Goal: Task Accomplishment & Management: Complete application form

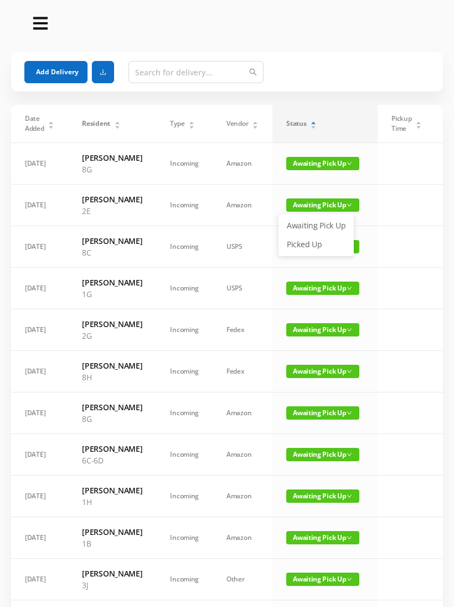
click at [311, 243] on link "Picked Up" at bounding box center [316, 244] width 72 height 18
click at [49, 69] on button "Add Delivery" at bounding box center [55, 72] width 63 height 22
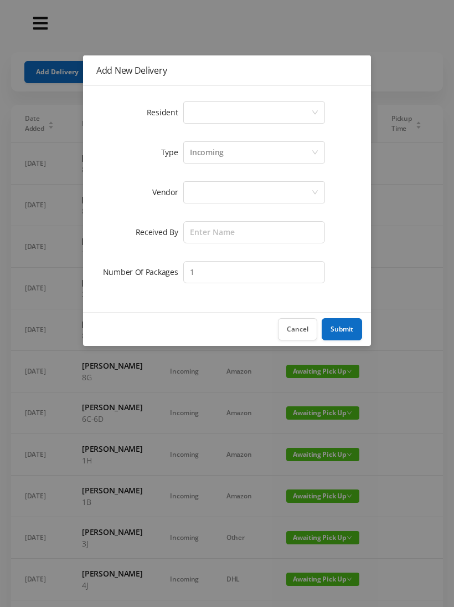
click at [229, 110] on div "Select a person" at bounding box center [250, 112] width 121 height 21
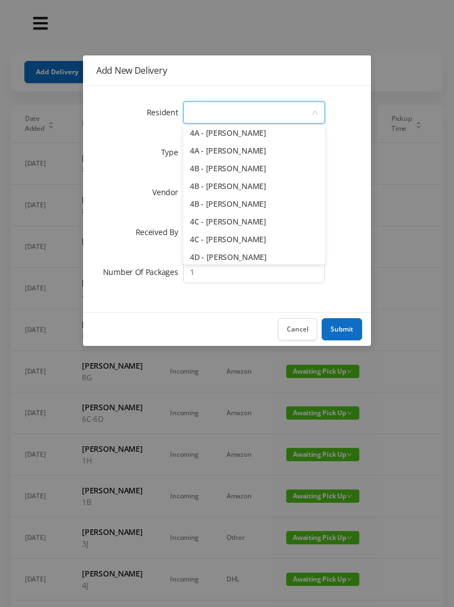
scroll to position [612, 0]
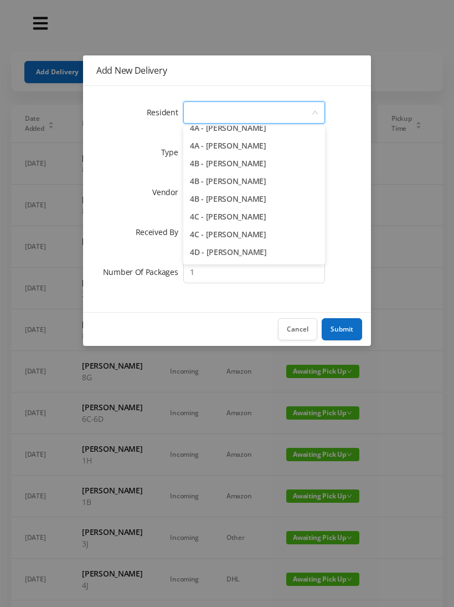
click at [258, 237] on li "4C - [PERSON_NAME]" at bounding box center [254, 234] width 142 height 18
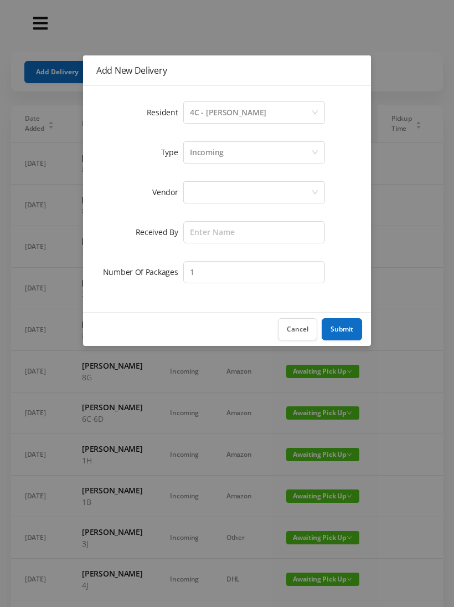
click at [242, 154] on div "Incoming" at bounding box center [250, 152] width 121 height 21
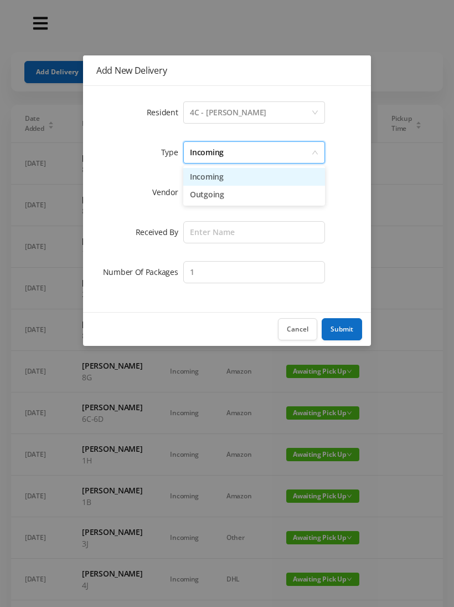
click at [229, 178] on li "Incoming" at bounding box center [254, 177] width 142 height 18
click at [221, 197] on div at bounding box center [250, 192] width 121 height 21
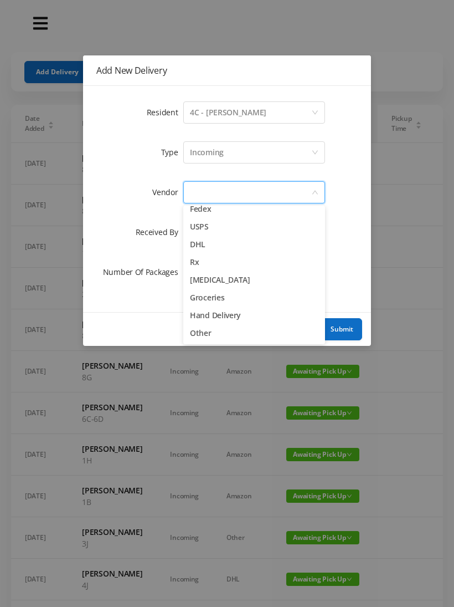
scroll to position [43, 0]
click at [213, 338] on li "Other" at bounding box center [254, 333] width 142 height 18
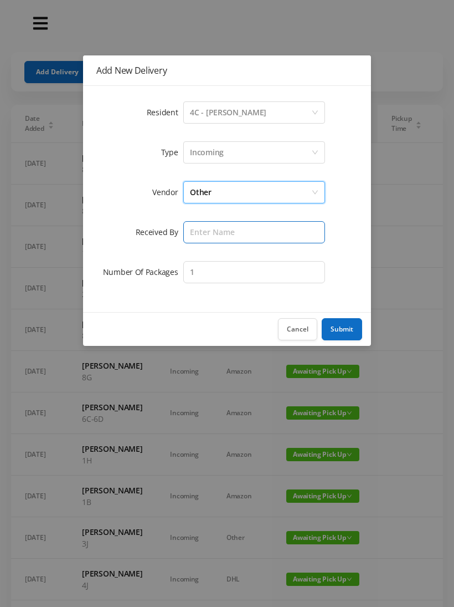
click at [239, 233] on input "text" at bounding box center [254, 232] width 142 height 22
type input "Melece"
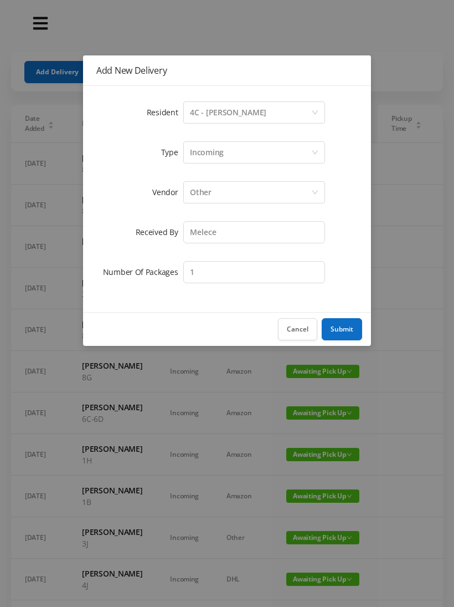
click at [345, 331] on button "Submit" at bounding box center [342, 329] width 40 height 22
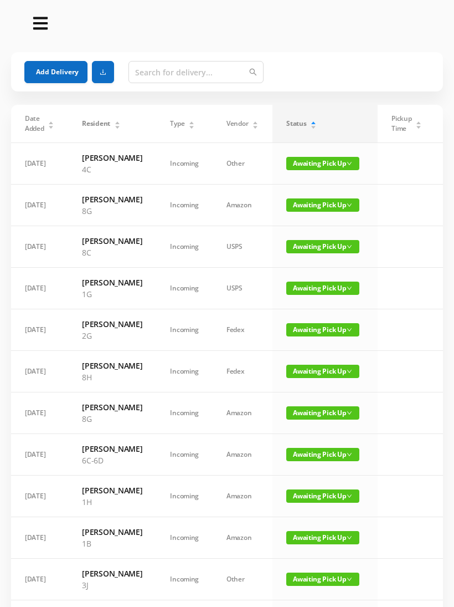
click at [47, 72] on button "Add Delivery" at bounding box center [55, 72] width 63 height 22
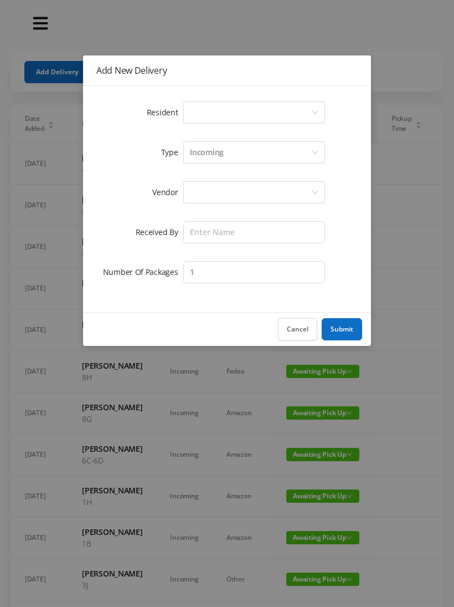
click at [264, 112] on div "Select a person" at bounding box center [250, 112] width 121 height 21
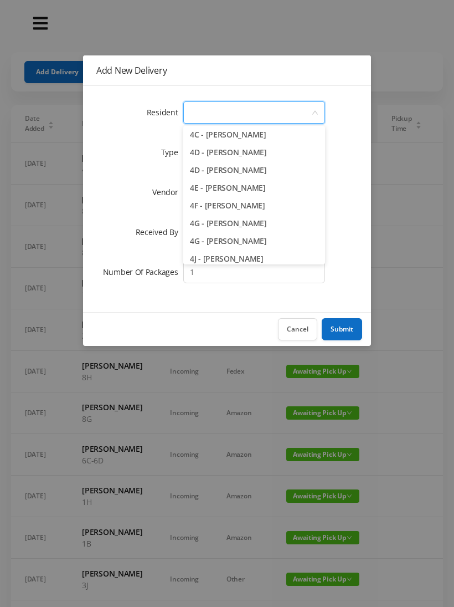
scroll to position [710, 0]
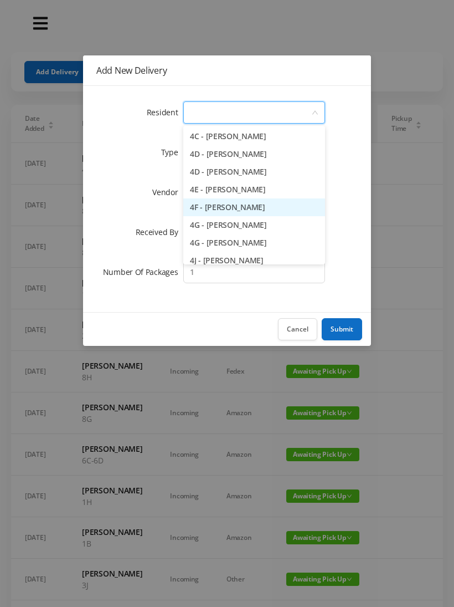
click at [268, 206] on li "4F - [PERSON_NAME]" at bounding box center [254, 207] width 142 height 18
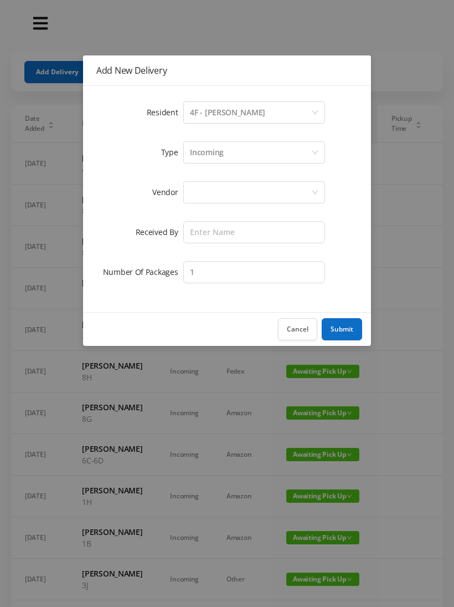
click at [248, 160] on div "Incoming" at bounding box center [250, 152] width 121 height 21
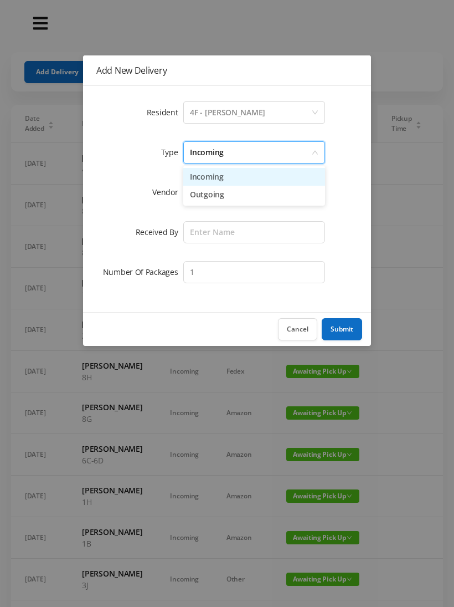
click at [235, 181] on li "Incoming" at bounding box center [254, 177] width 142 height 18
click at [225, 198] on div at bounding box center [250, 192] width 121 height 21
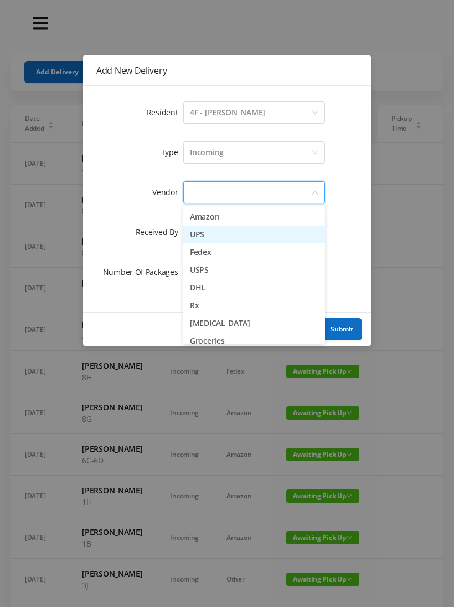
click at [227, 238] on li "UPS" at bounding box center [254, 234] width 142 height 18
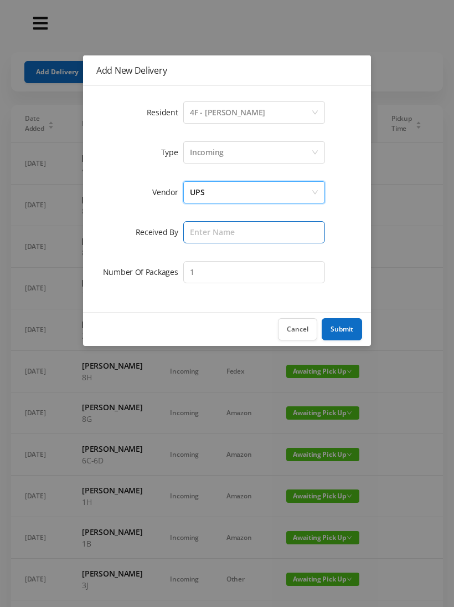
click at [220, 237] on input "text" at bounding box center [254, 232] width 142 height 22
type input "Melece"
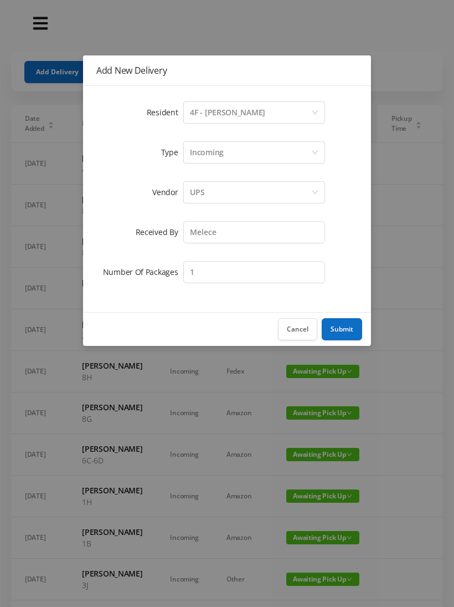
click at [345, 331] on button "Submit" at bounding box center [342, 329] width 40 height 22
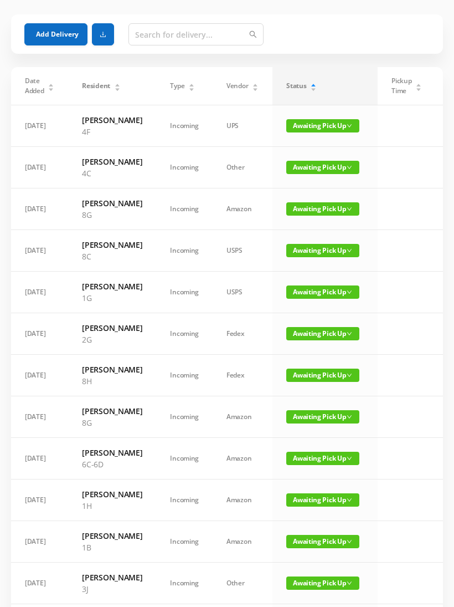
scroll to position [54, 0]
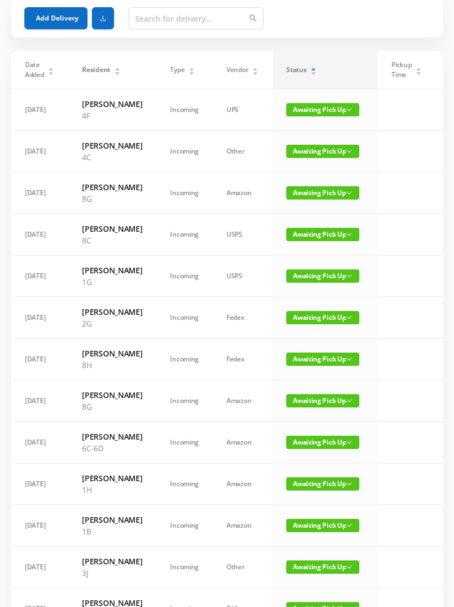
click at [307, 366] on span "Awaiting Pick Up" at bounding box center [322, 358] width 73 height 13
click at [310, 439] on link "Picked Up" at bounding box center [316, 439] width 72 height 18
click at [54, 18] on button "Add Delivery" at bounding box center [55, 18] width 63 height 22
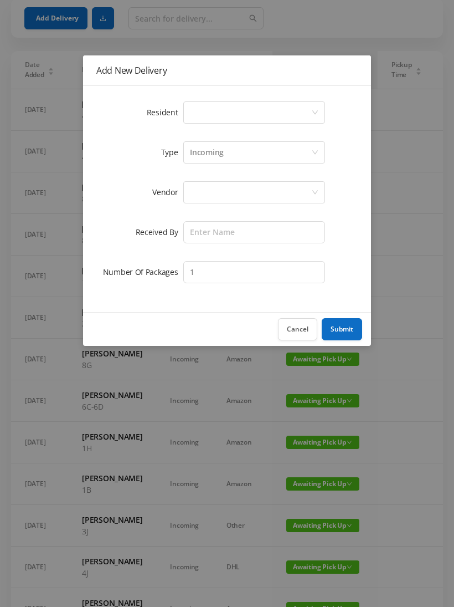
click at [230, 112] on div "Select a person" at bounding box center [250, 112] width 121 height 21
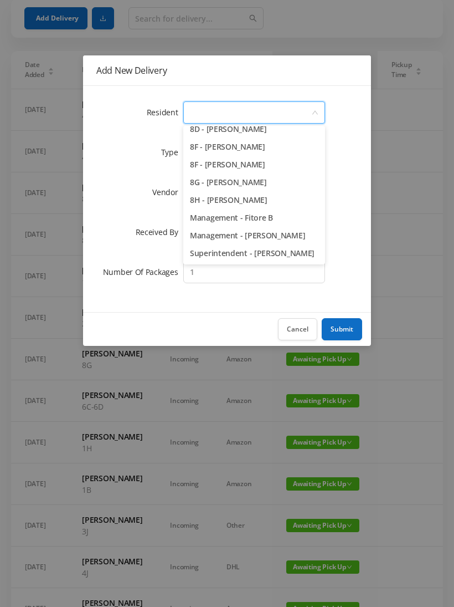
scroll to position [1568, 0]
click at [284, 203] on li "8H - [PERSON_NAME]" at bounding box center [254, 200] width 142 height 18
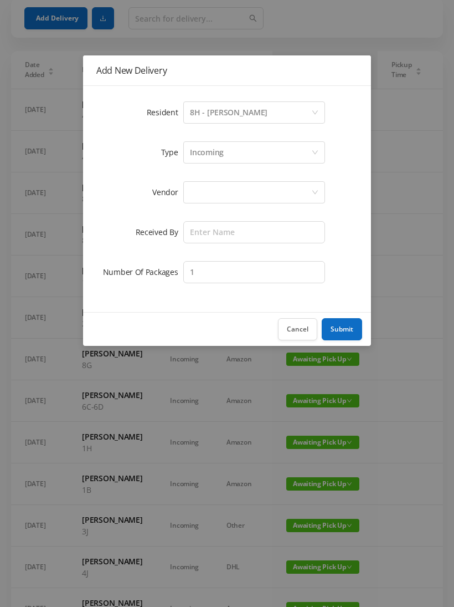
click at [243, 157] on div "Incoming" at bounding box center [250, 152] width 121 height 21
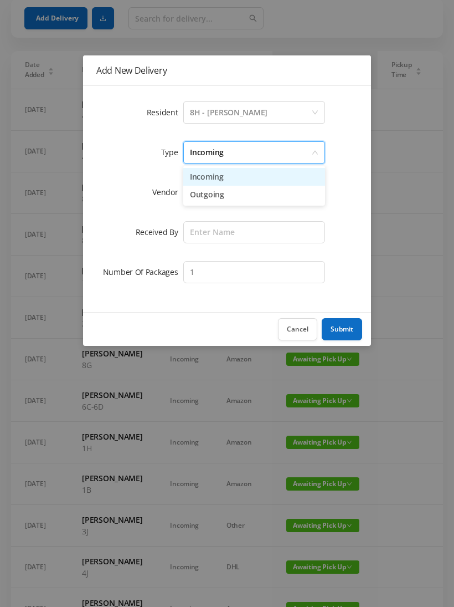
click at [240, 181] on li "Incoming" at bounding box center [254, 177] width 142 height 18
click at [232, 196] on div at bounding box center [250, 192] width 121 height 21
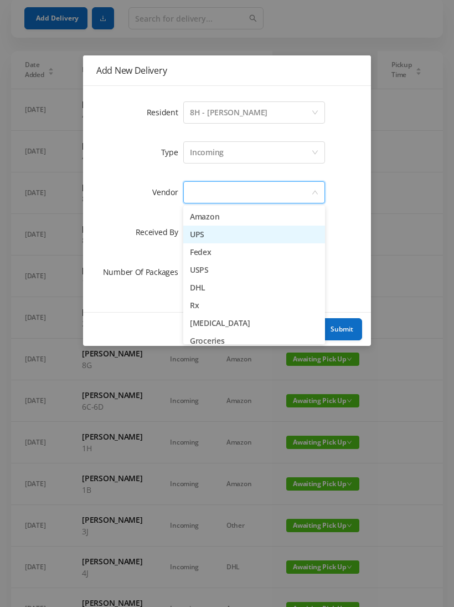
click at [227, 238] on li "UPS" at bounding box center [254, 234] width 142 height 18
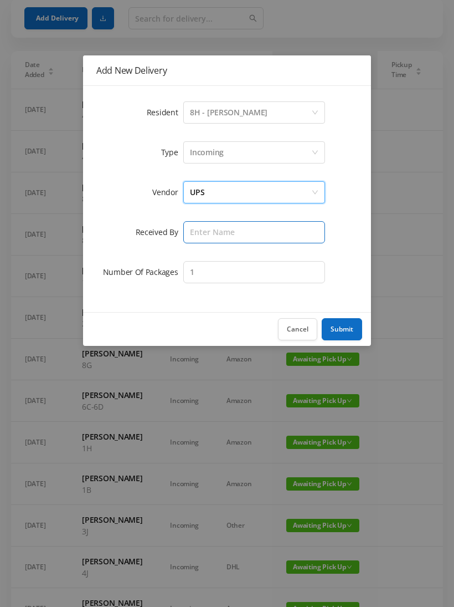
click at [226, 240] on input "text" at bounding box center [254, 232] width 142 height 22
type input "Melece"
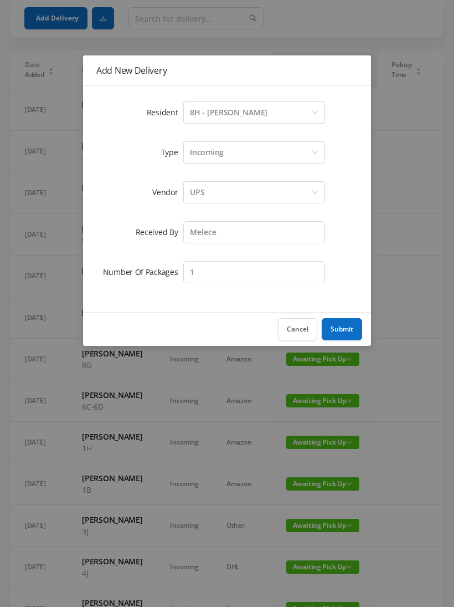
click at [339, 327] on button "Submit" at bounding box center [342, 329] width 40 height 22
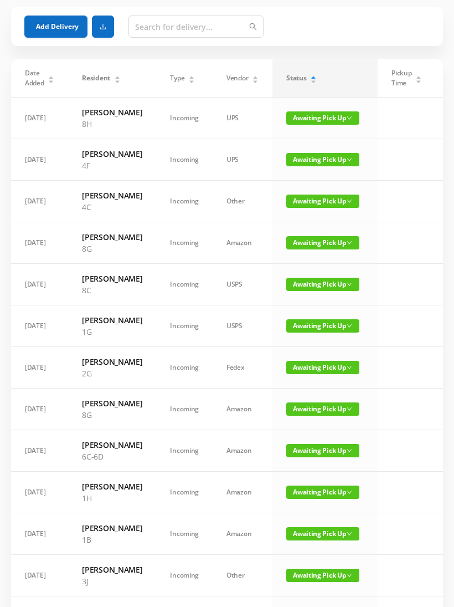
scroll to position [0, 0]
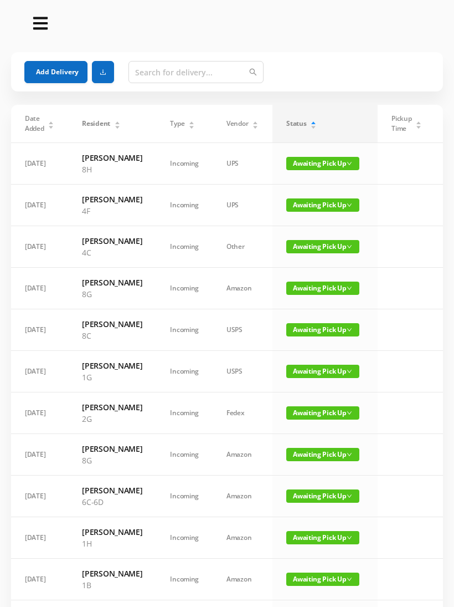
click at [63, 69] on button "Add Delivery" at bounding box center [55, 72] width 63 height 22
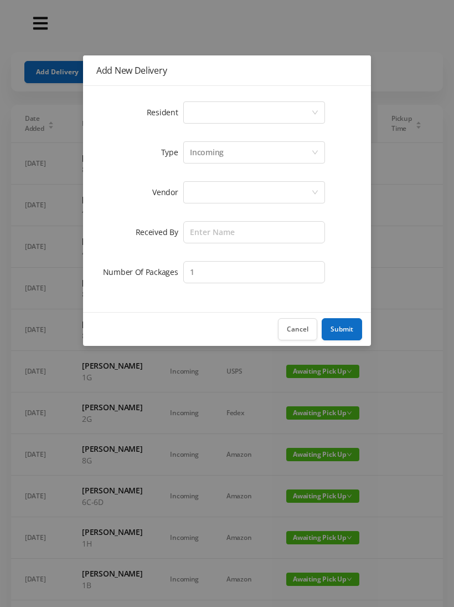
click at [223, 112] on div "Select a person" at bounding box center [250, 112] width 121 height 21
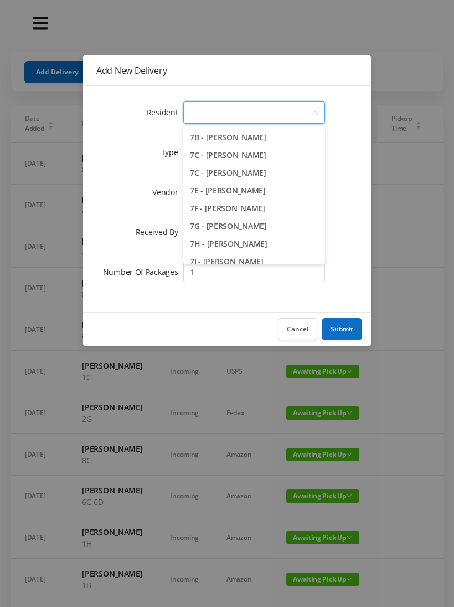
scroll to position [1310, 0]
click at [283, 177] on li "7C - [PERSON_NAME]" at bounding box center [254, 174] width 142 height 18
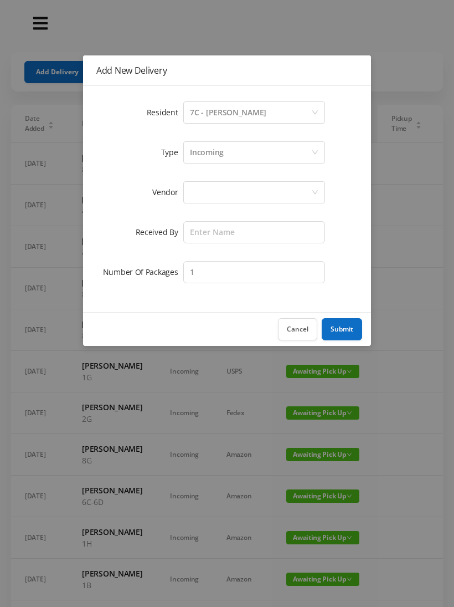
click at [248, 152] on div "Incoming" at bounding box center [250, 152] width 121 height 21
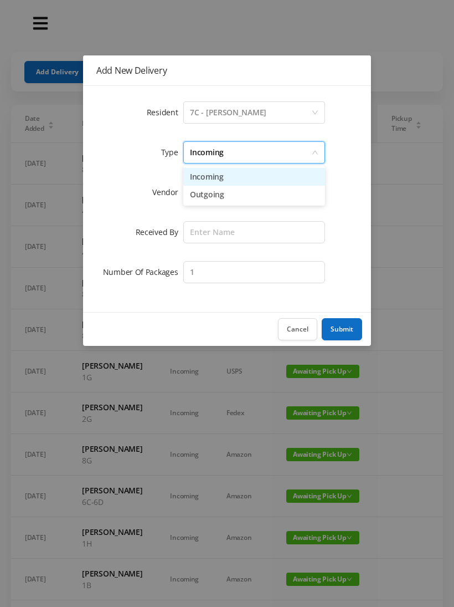
click at [234, 178] on li "Incoming" at bounding box center [254, 177] width 142 height 18
click at [225, 197] on div at bounding box center [250, 192] width 121 height 21
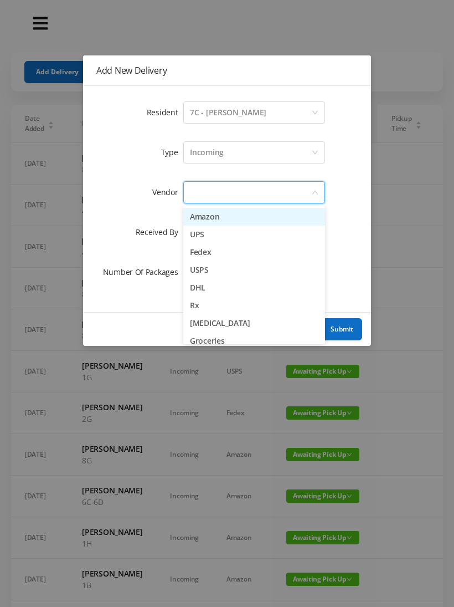
click at [243, 256] on li "Fedex" at bounding box center [254, 252] width 142 height 18
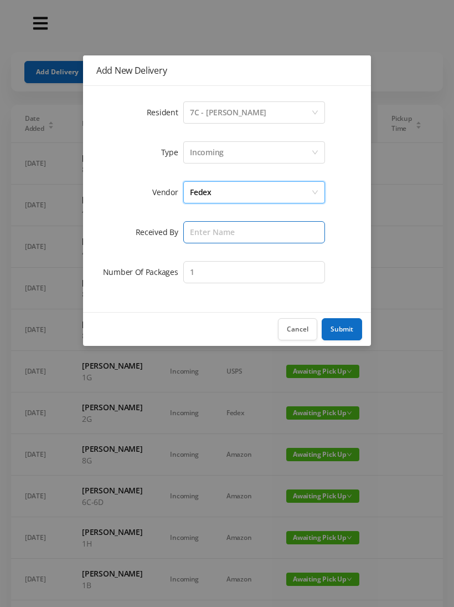
click at [218, 233] on input "text" at bounding box center [254, 232] width 142 height 22
type input "Melece"
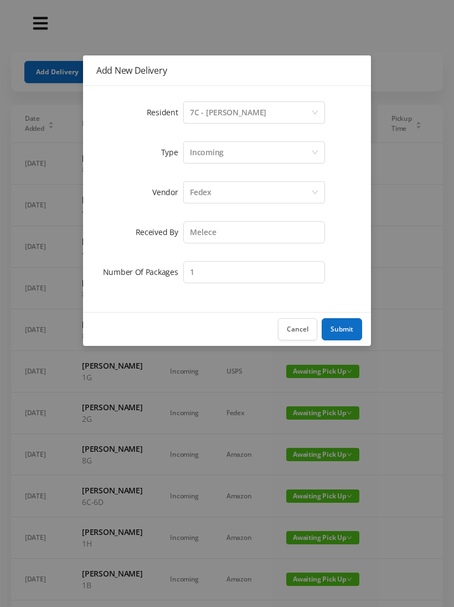
click at [341, 329] on button "Submit" at bounding box center [342, 329] width 40 height 22
